Goal: Transaction & Acquisition: Download file/media

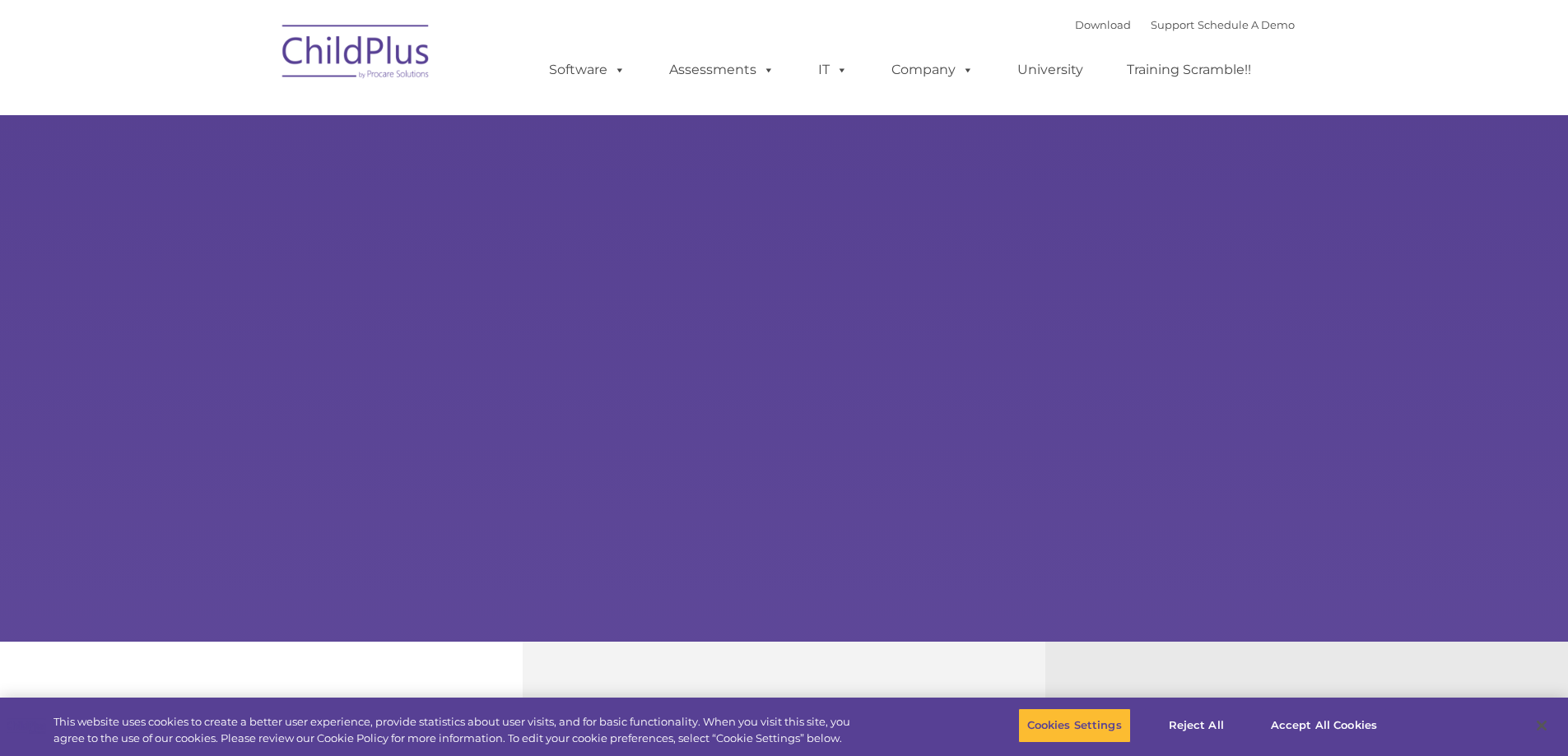
select select "MEDIUM"
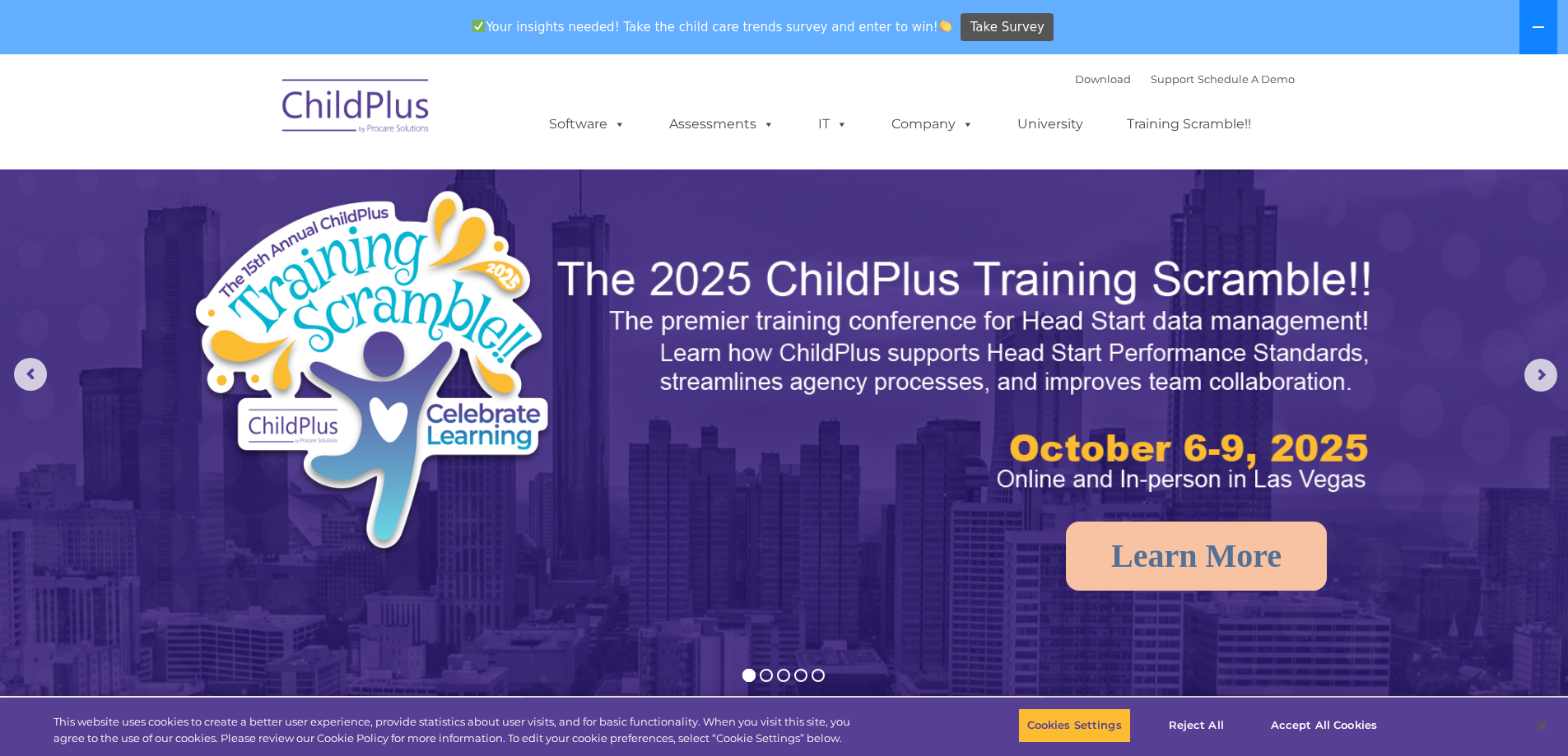
click at [1544, 27] on icon at bounding box center [1538, 27] width 12 height 2
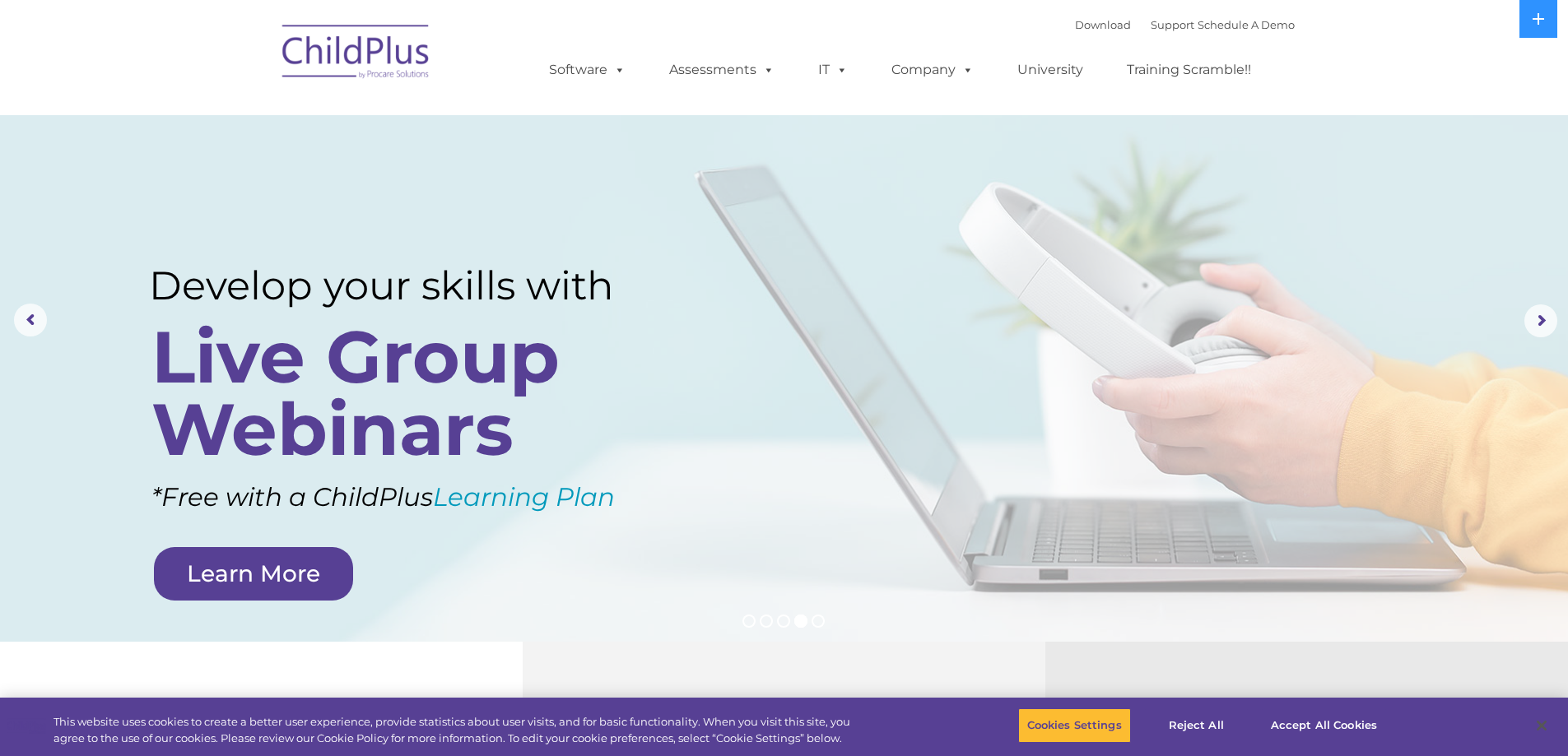
drag, startPoint x: 1461, startPoint y: 2, endPoint x: 1454, endPoint y: 101, distance: 99.2
click at [1454, 101] on nav "Download Support | Schedule A Demo  MENU MENU Software ChildPlus: The original…" at bounding box center [784, 57] width 1568 height 115
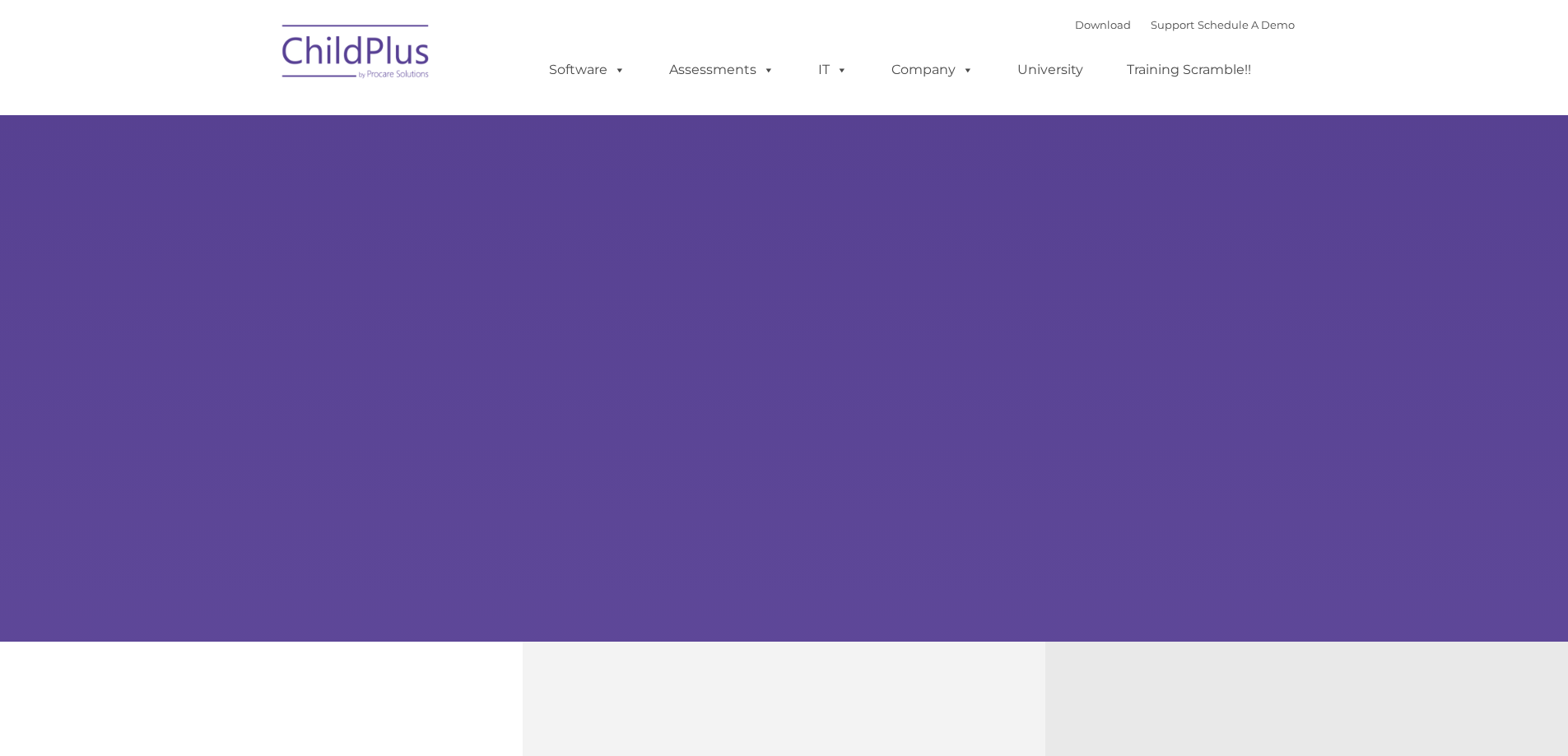
type input ""
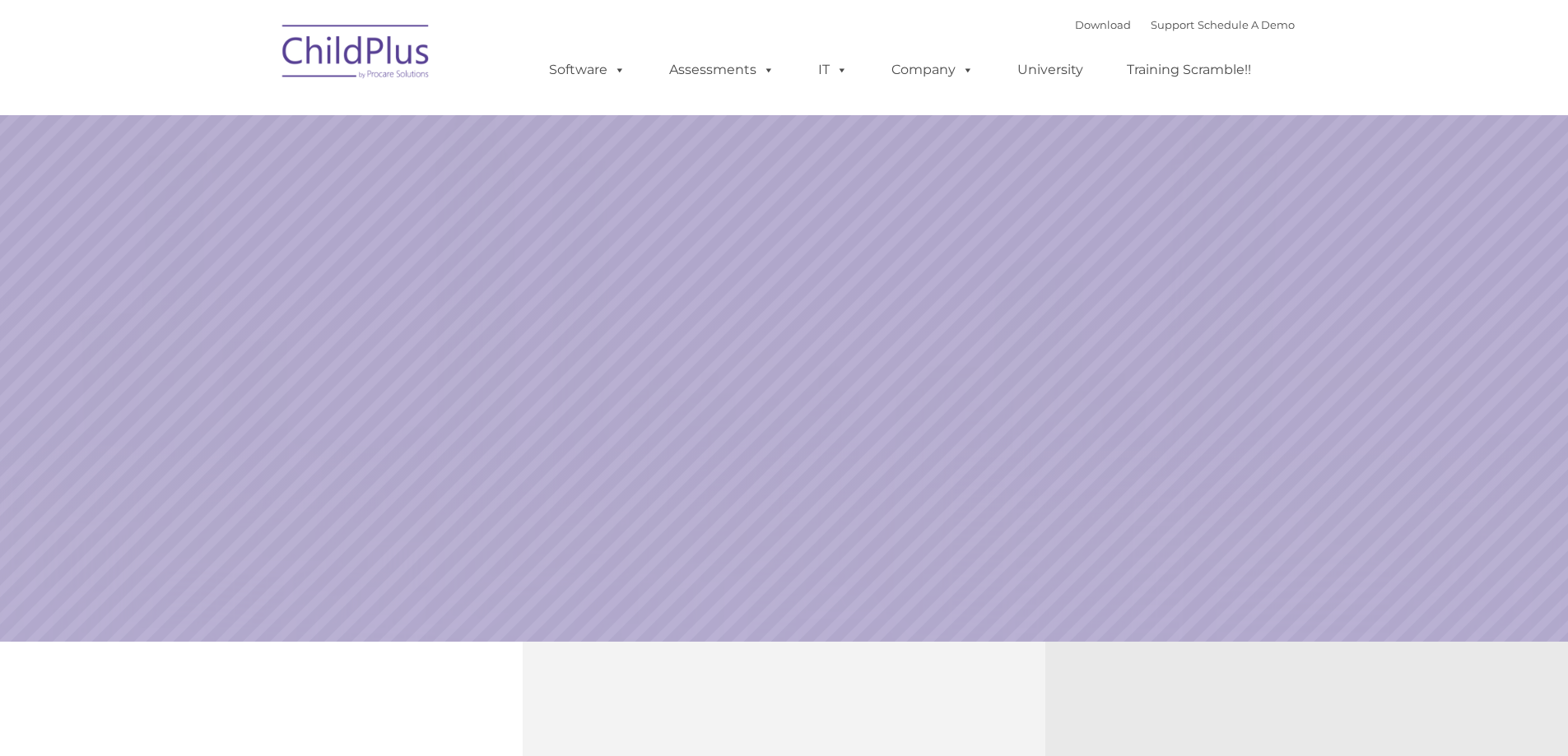
select select "MEDIUM"
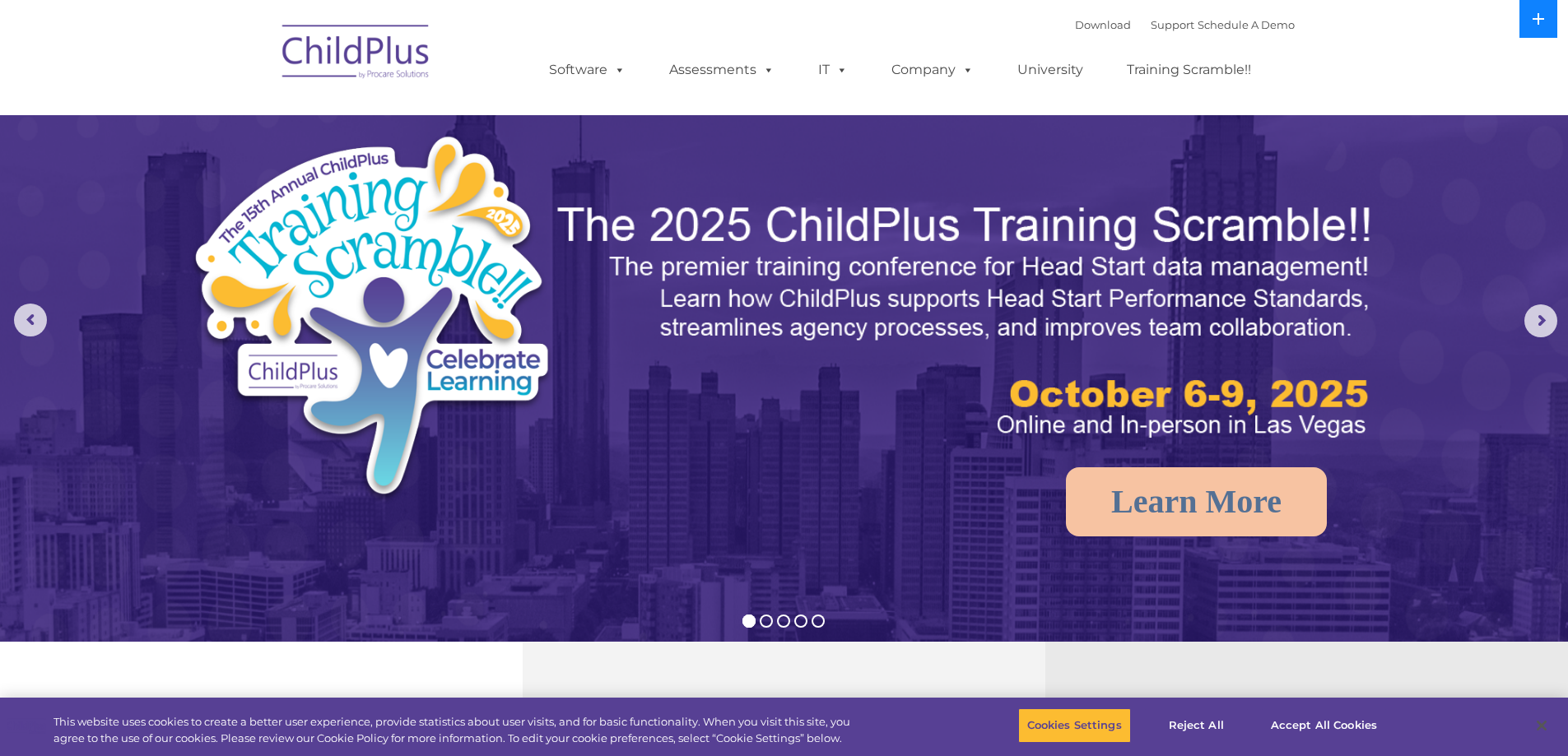
click at [1531, 25] on icon at bounding box center [1538, 19] width 13 height 13
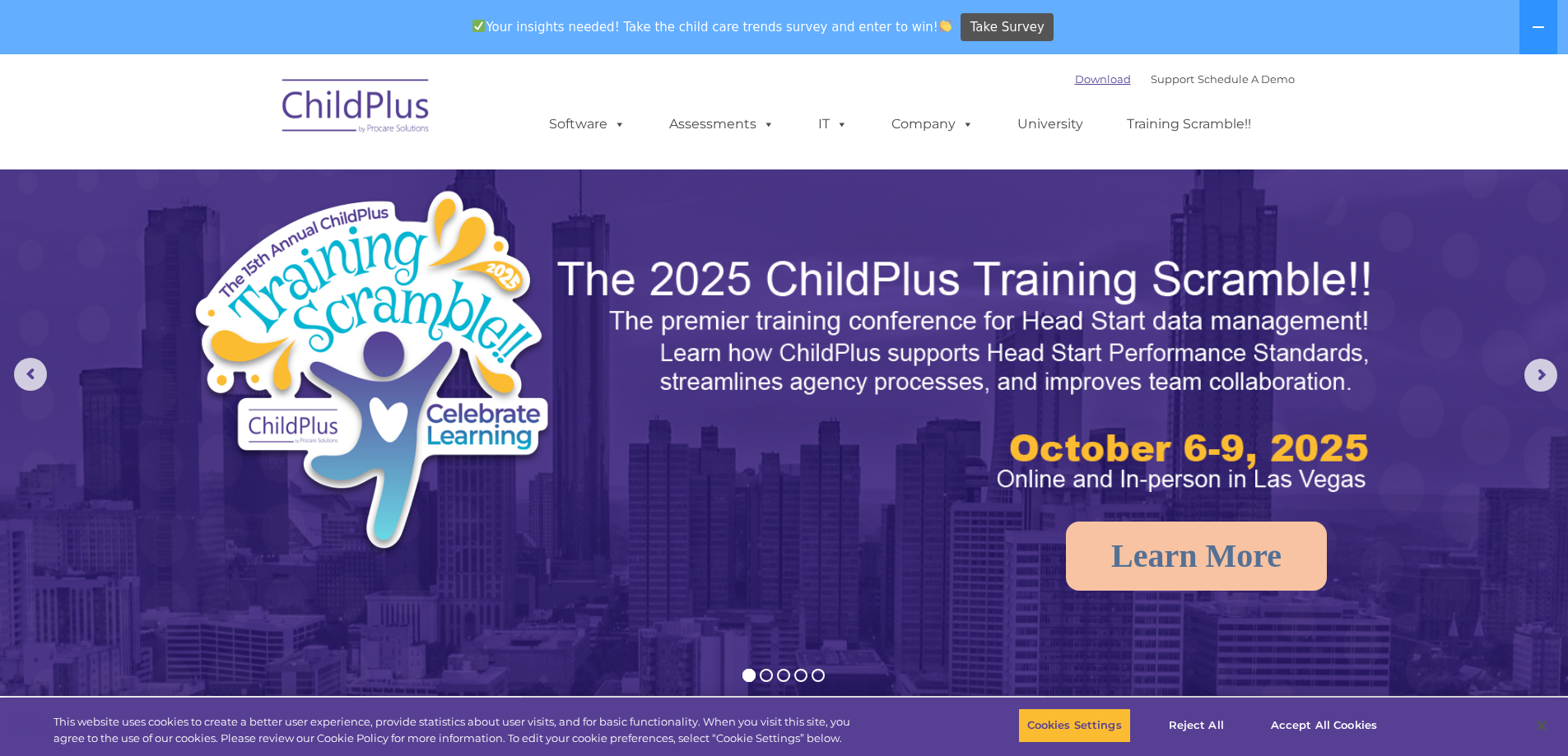
click at [1079, 81] on link "Download" at bounding box center [1102, 79] width 56 height 13
